Goal: Find specific page/section: Find specific page/section

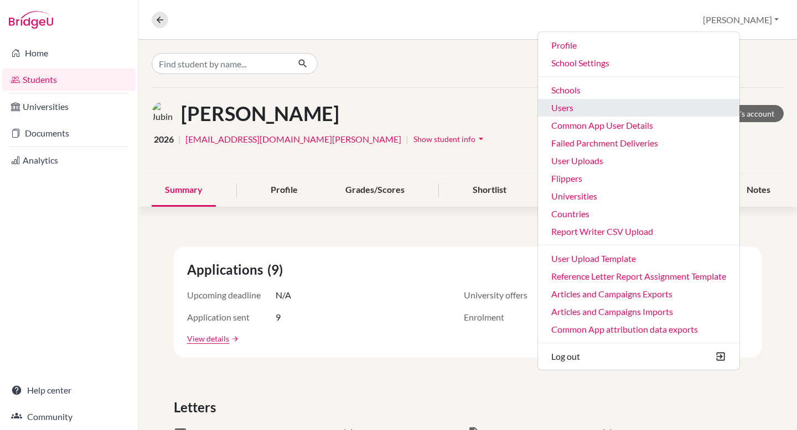
click at [632, 111] on link "Users" at bounding box center [638, 108] width 201 height 18
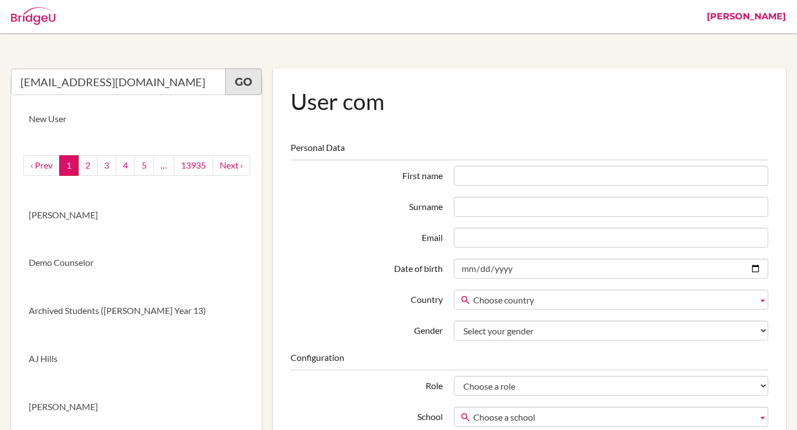
type input "schroyiminx@163.com"
click at [253, 85] on link "Go" at bounding box center [243, 82] width 37 height 27
click at [230, 81] on link "Go" at bounding box center [243, 82] width 37 height 27
click at [142, 89] on input "schroyiminx@163.com" at bounding box center [118, 82] width 215 height 27
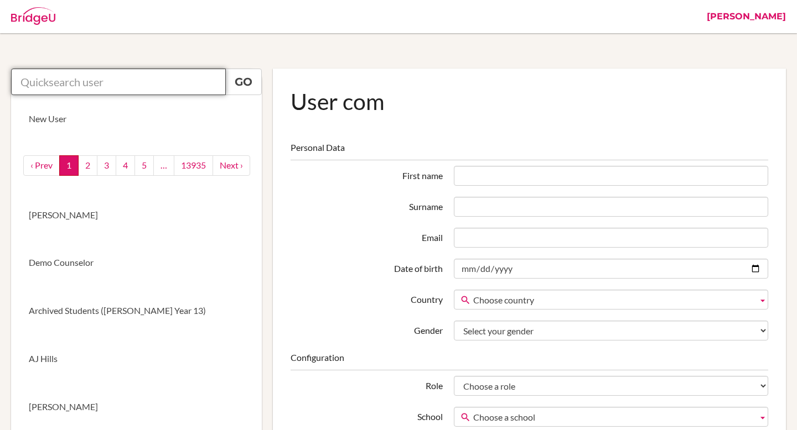
paste input "Zhaoqing Xia"
type input "Zhaoqing Xia"
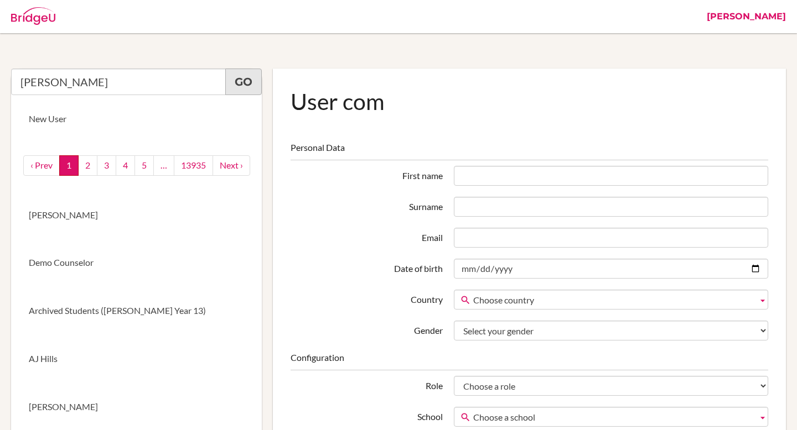
click at [248, 86] on link "Go" at bounding box center [243, 82] width 37 height 27
